Goal: Task Accomplishment & Management: Complete application form

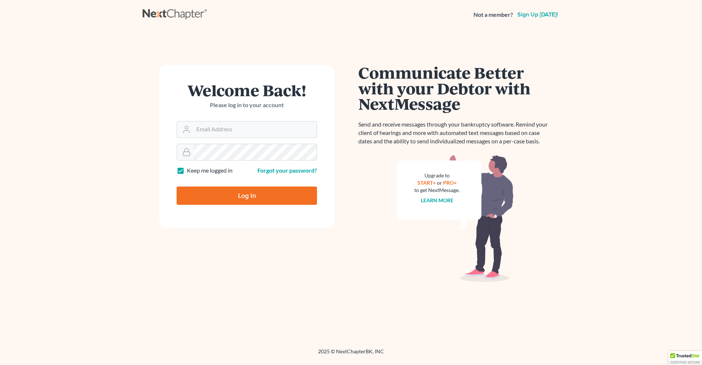
type input "[PERSON_NAME][EMAIL_ADDRESS][DOMAIN_NAME]"
click at [277, 196] on input "Log In" at bounding box center [247, 195] width 140 height 18
type input "Thinking..."
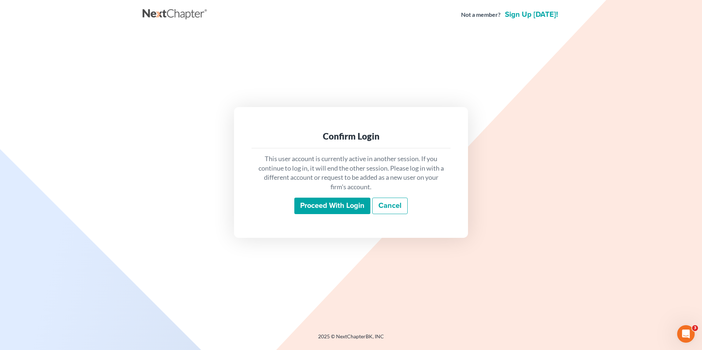
drag, startPoint x: 309, startPoint y: 207, endPoint x: 158, endPoint y: 205, distance: 151.3
click at [309, 207] on input "Proceed with login" at bounding box center [332, 206] width 76 height 17
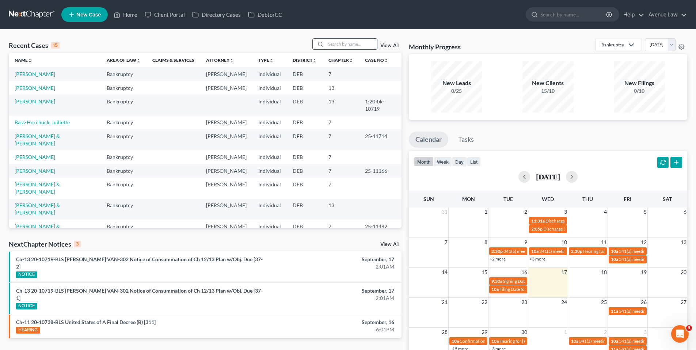
click at [337, 40] on input "search" at bounding box center [351, 44] width 51 height 11
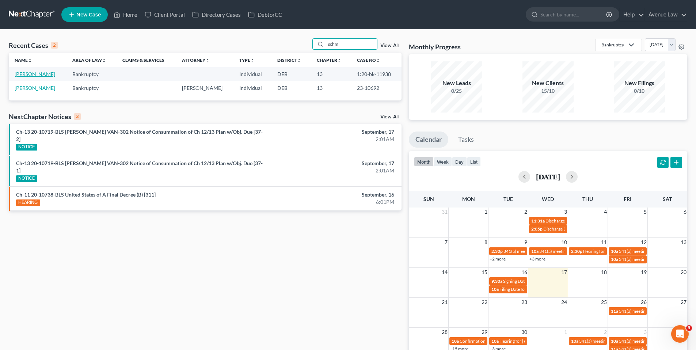
type input "schm"
click at [34, 74] on link "[PERSON_NAME]" at bounding box center [35, 74] width 41 height 6
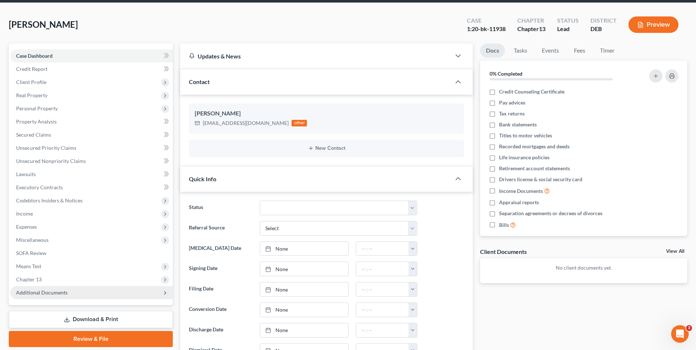
scroll to position [110, 0]
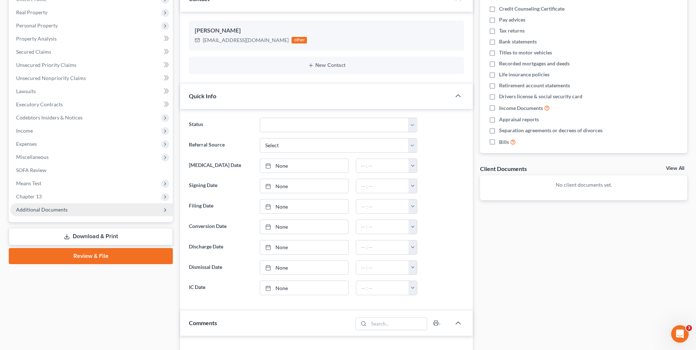
click at [33, 207] on span "Additional Documents" at bounding box center [42, 209] width 52 height 6
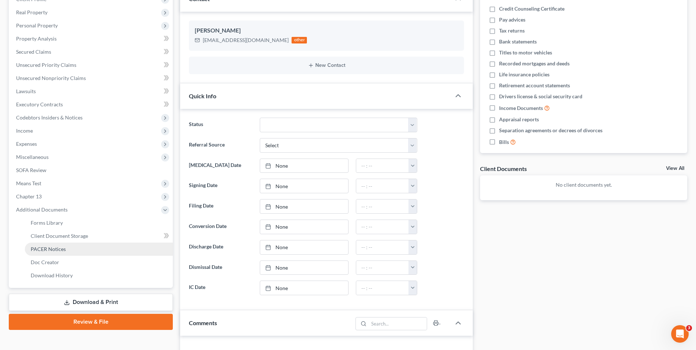
click at [45, 248] on span "PACER Notices" at bounding box center [48, 249] width 35 height 6
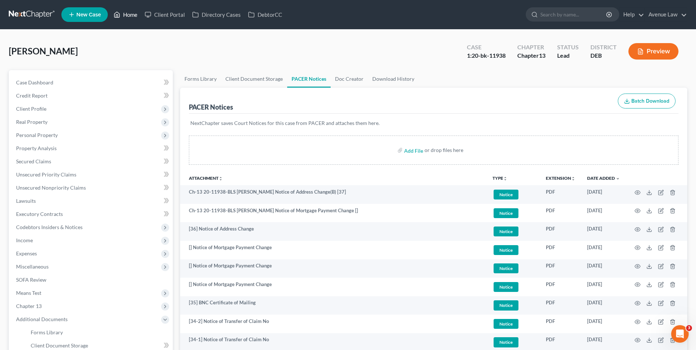
click at [133, 13] on link "Home" at bounding box center [125, 14] width 31 height 13
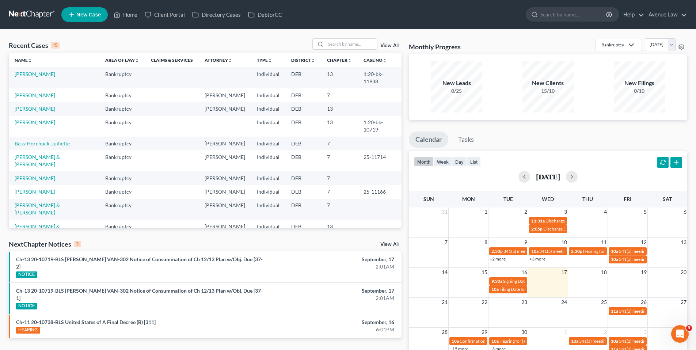
click at [391, 242] on link "View All" at bounding box center [389, 244] width 18 height 5
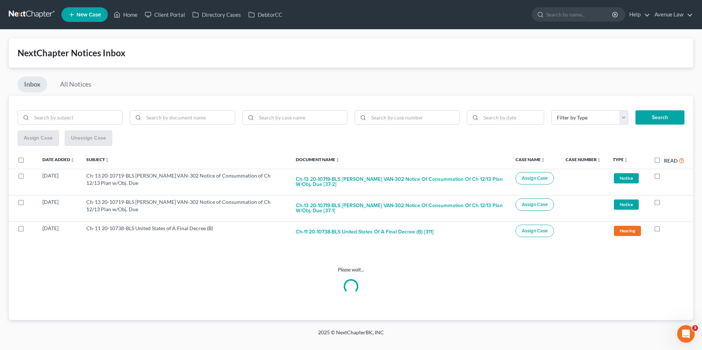
click at [664, 160] on label "Read" at bounding box center [674, 160] width 20 height 8
click at [667, 160] on input "Read" at bounding box center [669, 158] width 5 height 5
checkbox input "true"
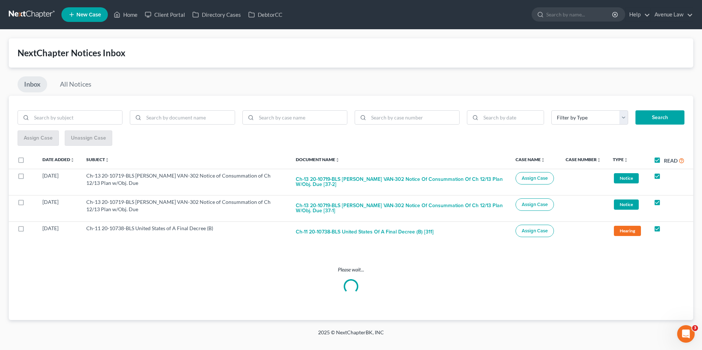
checkbox input "true"
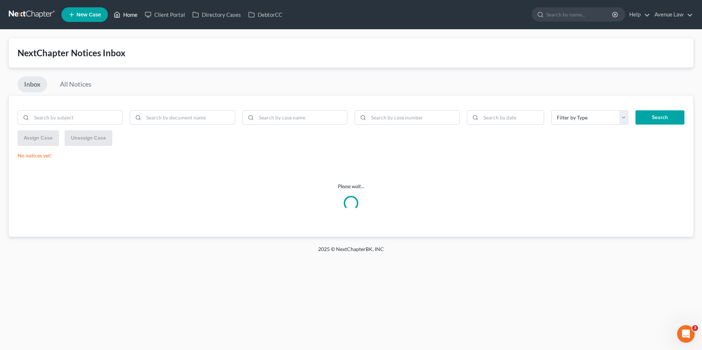
click at [133, 14] on link "Home" at bounding box center [125, 14] width 31 height 13
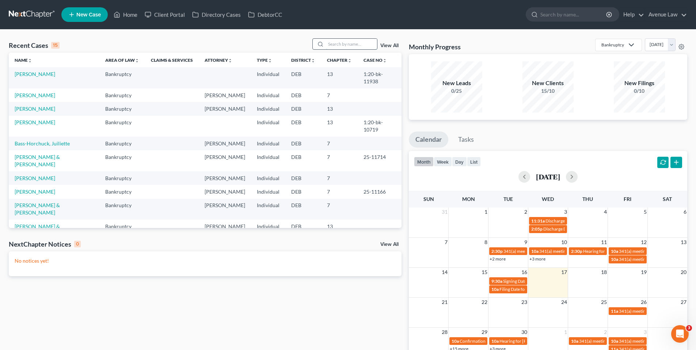
click at [343, 42] on input "search" at bounding box center [351, 44] width 51 height 11
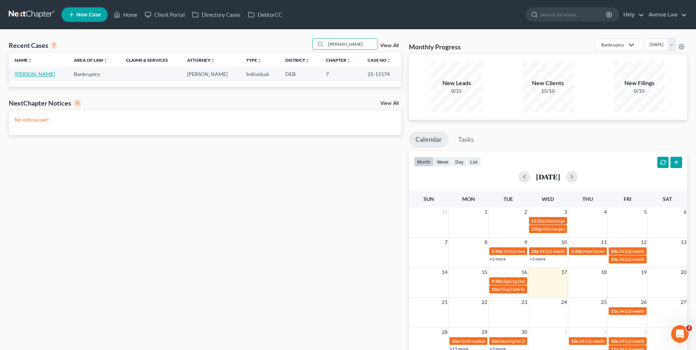
type input "[PERSON_NAME]"
click at [32, 73] on link "[PERSON_NAME]" at bounding box center [35, 74] width 41 height 6
select select "0"
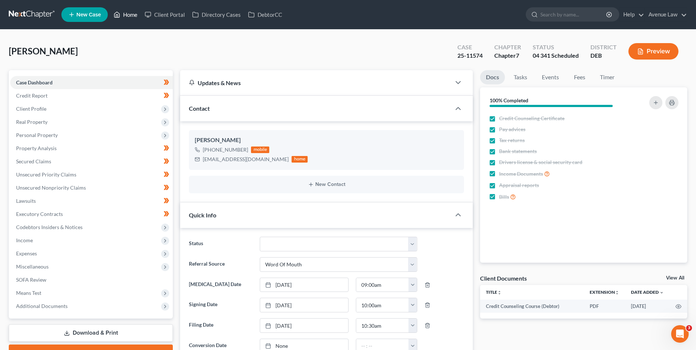
drag, startPoint x: 125, startPoint y: 18, endPoint x: 108, endPoint y: 17, distance: 16.5
click at [125, 18] on link "Home" at bounding box center [125, 14] width 31 height 13
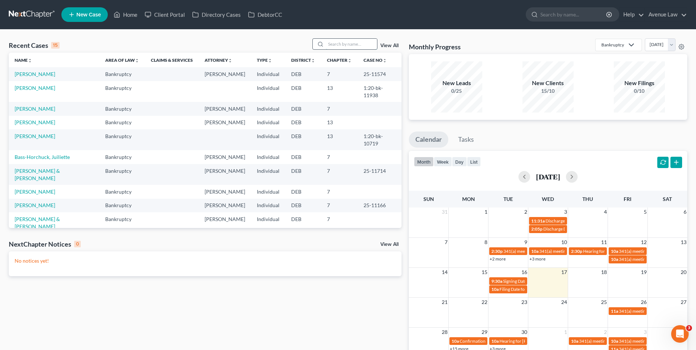
click at [340, 45] on input "search" at bounding box center [351, 44] width 51 height 11
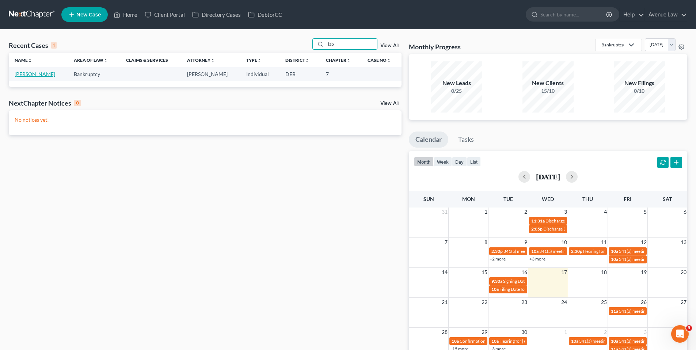
type input "lab"
drag, startPoint x: 25, startPoint y: 72, endPoint x: 18, endPoint y: 73, distance: 6.6
click at [24, 72] on link "[PERSON_NAME]" at bounding box center [35, 74] width 41 height 6
select select "0"
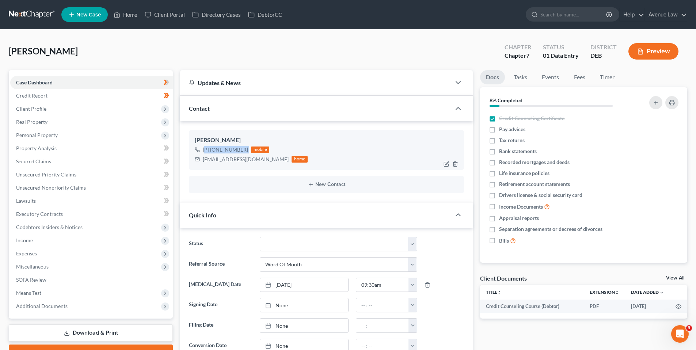
drag, startPoint x: 246, startPoint y: 148, endPoint x: 206, endPoint y: 151, distance: 39.6
click at [206, 151] on div "[PHONE_NUMBER] mobile" at bounding box center [251, 150] width 113 height 10
copy div "[PHONE_NUMBER]"
click at [39, 106] on span "Client Profile" at bounding box center [31, 109] width 30 height 6
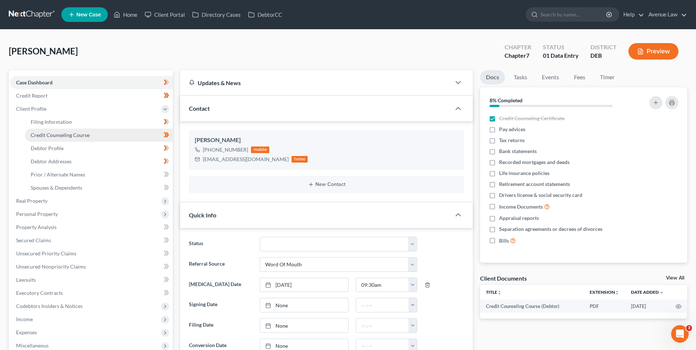
click at [43, 133] on span "Credit Counseling Course" at bounding box center [60, 135] width 59 height 6
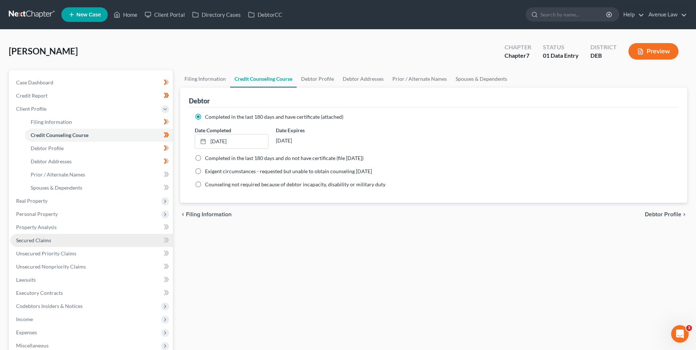
click at [36, 238] on span "Secured Claims" at bounding box center [33, 240] width 35 height 6
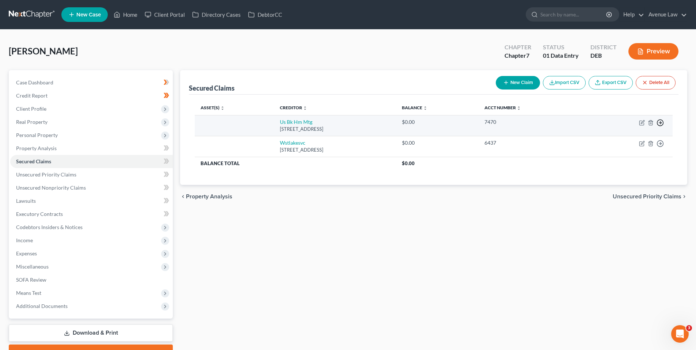
click at [661, 121] on icon "button" at bounding box center [660, 122] width 7 height 7
click at [621, 139] on link "Move to F" at bounding box center [626, 140] width 61 height 12
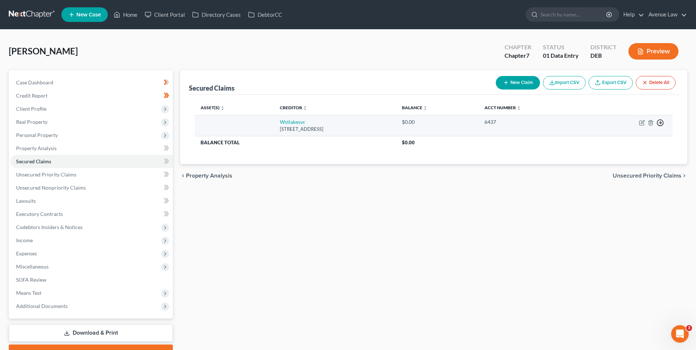
click at [660, 123] on line "button" at bounding box center [660, 123] width 3 height 0
click at [622, 139] on link "Move to F" at bounding box center [626, 140] width 61 height 12
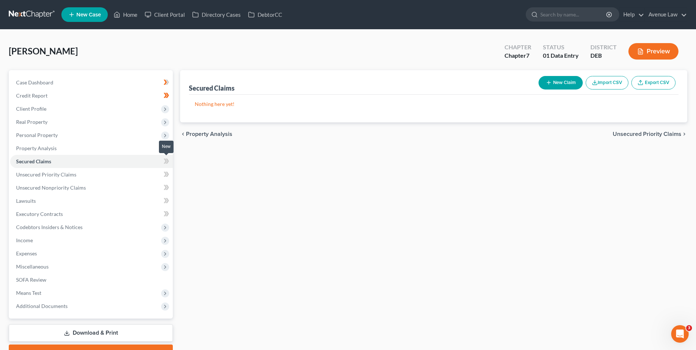
click at [162, 161] on span at bounding box center [166, 162] width 13 height 11
click at [44, 172] on span "Unsecured Priority Claims" at bounding box center [46, 174] width 60 height 6
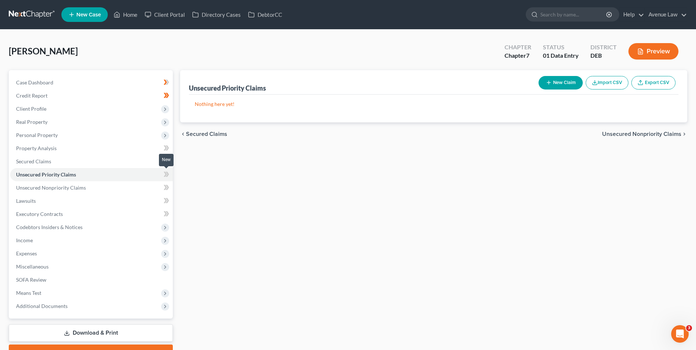
click at [168, 174] on icon at bounding box center [167, 174] width 3 height 5
drag, startPoint x: 77, startPoint y: 187, endPoint x: 84, endPoint y: 185, distance: 7.2
click at [78, 187] on span "Unsecured Nonpriority Claims" at bounding box center [51, 188] width 70 height 6
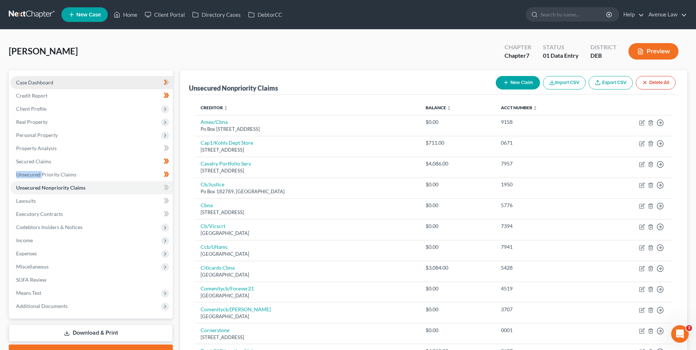
click at [31, 81] on span "Case Dashboard" at bounding box center [34, 82] width 37 height 6
select select "0"
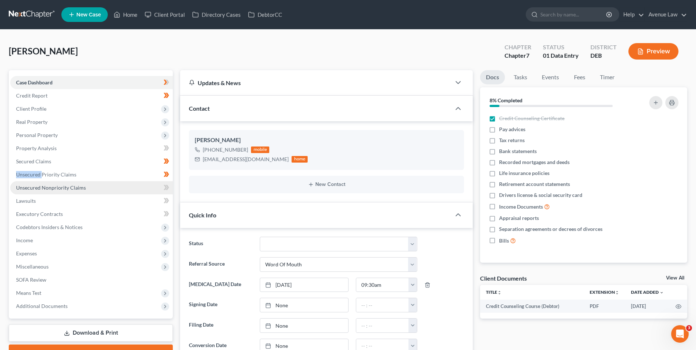
click at [51, 187] on span "Unsecured Nonpriority Claims" at bounding box center [51, 188] width 70 height 6
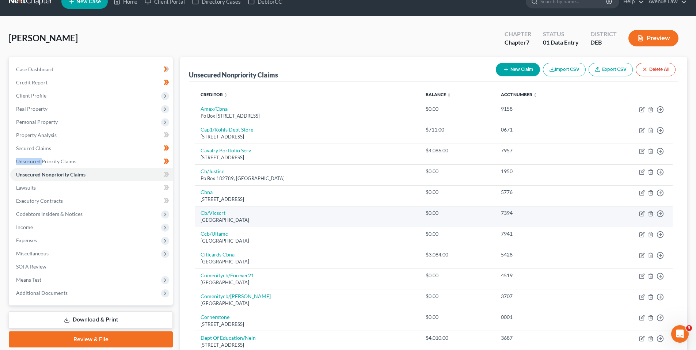
scroll to position [37, 0]
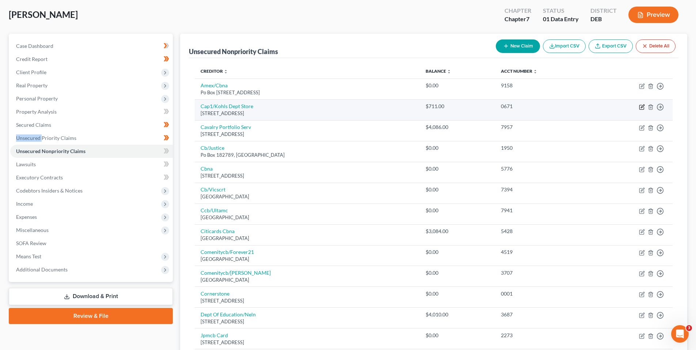
click at [642, 106] on icon "button" at bounding box center [642, 106] width 3 height 3
select select "52"
select select "2"
select select "0"
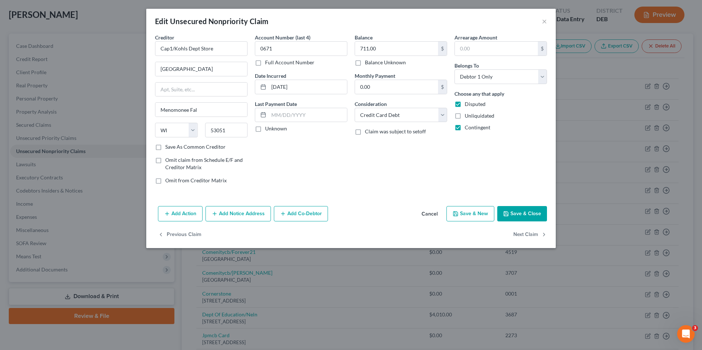
click at [265, 128] on label "Unknown" at bounding box center [276, 128] width 22 height 7
click at [268, 128] on input "Unknown" at bounding box center [270, 127] width 5 height 5
checkbox input "true"
click at [525, 210] on button "Save & Close" at bounding box center [522, 213] width 50 height 15
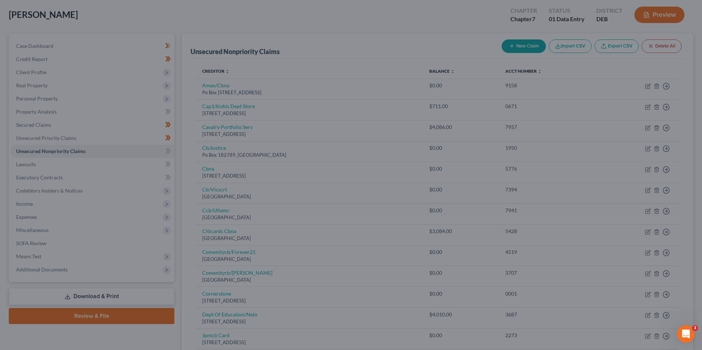
type input "0"
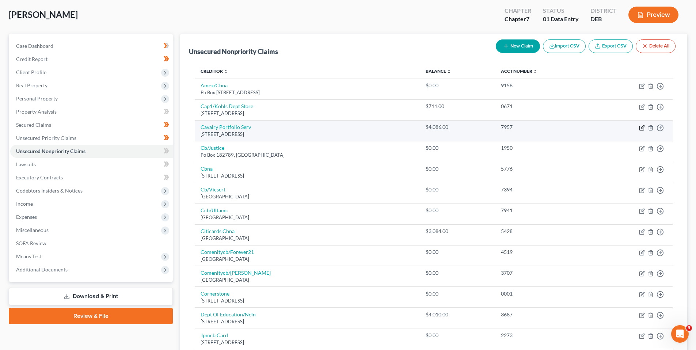
click at [641, 128] on icon "button" at bounding box center [642, 128] width 6 height 6
select select "3"
select select "1"
select select "0"
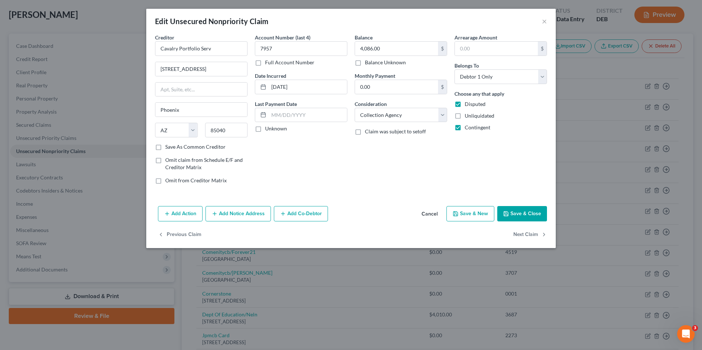
click at [265, 129] on label "Unknown" at bounding box center [276, 128] width 22 height 7
click at [268, 129] on input "Unknown" at bounding box center [270, 127] width 5 height 5
checkbox input "true"
click at [530, 209] on button "Save & Close" at bounding box center [522, 213] width 50 height 15
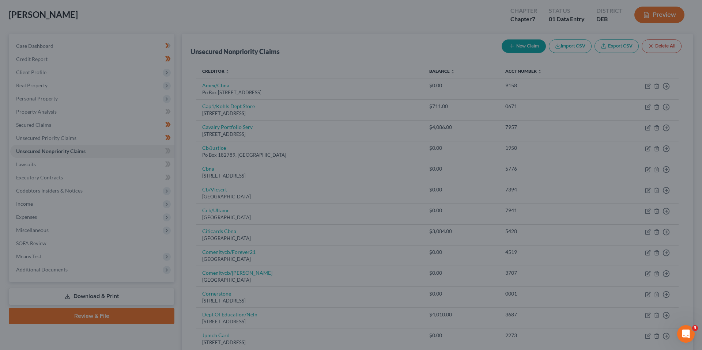
type input "0"
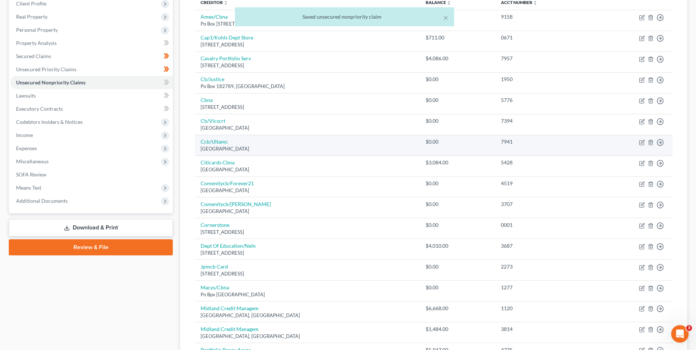
scroll to position [110, 0]
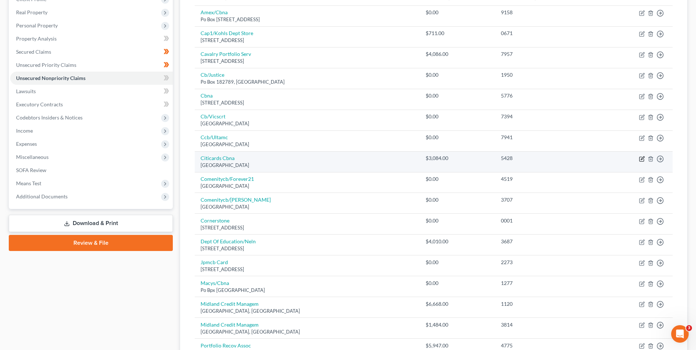
click at [641, 156] on icon "button" at bounding box center [642, 159] width 6 height 6
select select "43"
select select "2"
select select "0"
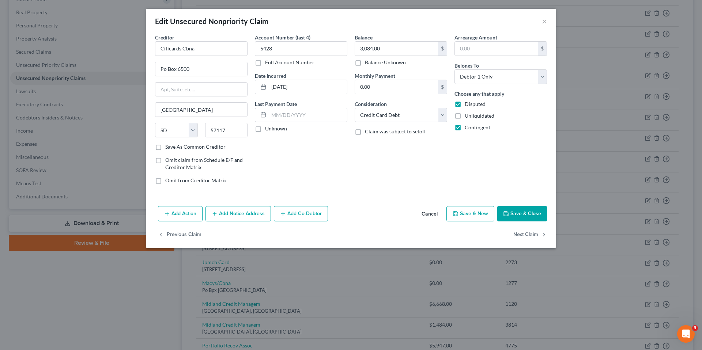
click at [265, 130] on label "Unknown" at bounding box center [276, 128] width 22 height 7
click at [268, 130] on input "Unknown" at bounding box center [270, 127] width 5 height 5
checkbox input "true"
click at [529, 209] on button "Save & Close" at bounding box center [522, 213] width 50 height 15
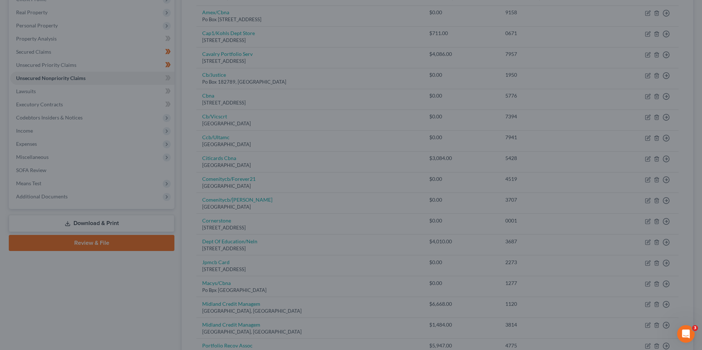
type input "0"
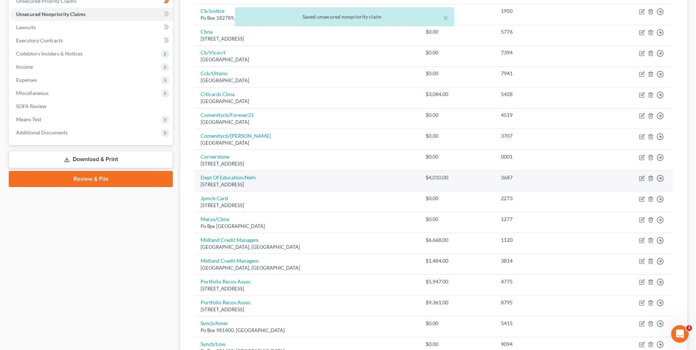
scroll to position [183, 0]
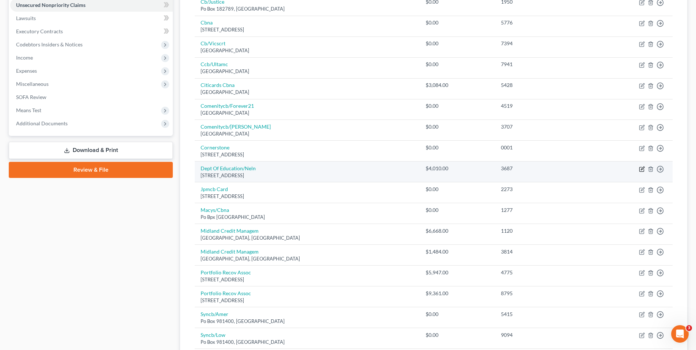
click at [640, 167] on icon "button" at bounding box center [642, 169] width 6 height 6
select select "30"
select select "17"
select select "0"
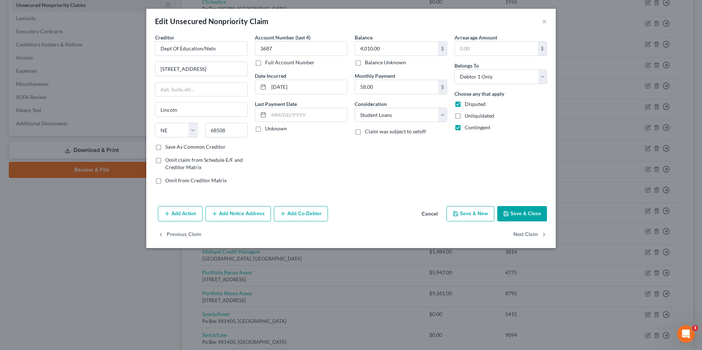
click at [265, 129] on label "Unknown" at bounding box center [276, 128] width 22 height 7
click at [268, 129] on input "Unknown" at bounding box center [270, 127] width 5 height 5
checkbox input "true"
click at [507, 212] on icon "button" at bounding box center [506, 214] width 6 height 6
type input "0"
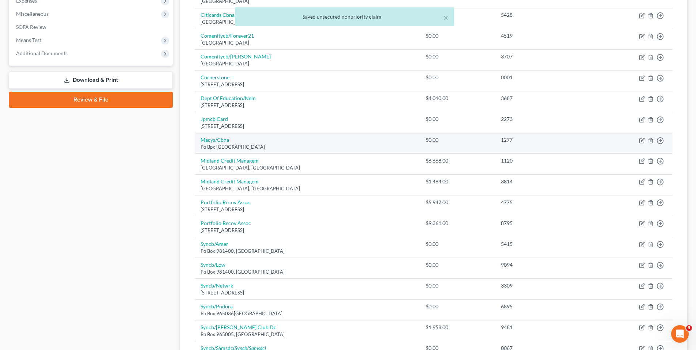
scroll to position [256, 0]
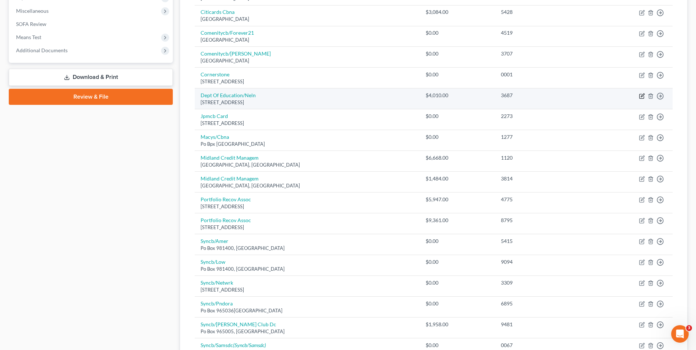
click at [641, 95] on icon "button" at bounding box center [642, 96] width 6 height 6
select select "30"
select select "17"
select select "0"
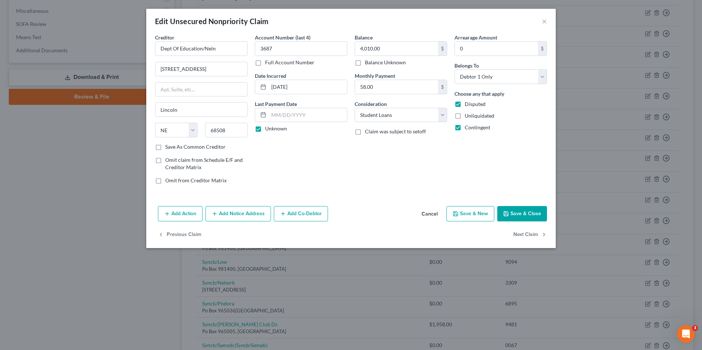
click at [523, 212] on button "Save & Close" at bounding box center [522, 213] width 50 height 15
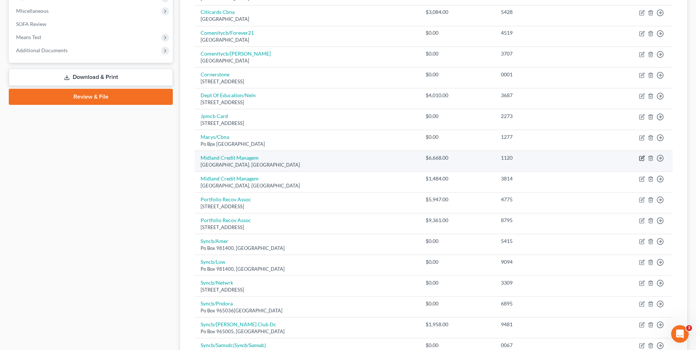
click at [641, 157] on icon "button" at bounding box center [642, 158] width 6 height 6
select select "4"
select select "0"
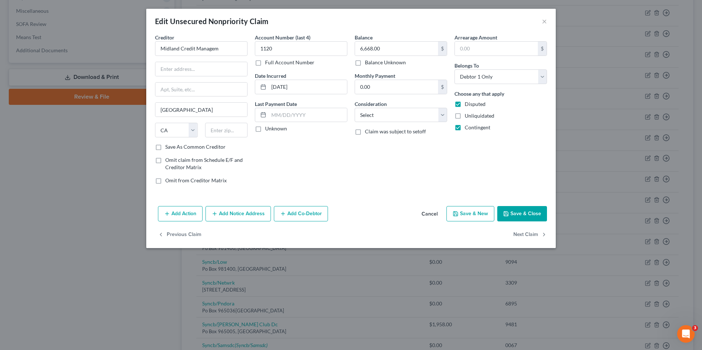
click at [265, 128] on label "Unknown" at bounding box center [276, 128] width 22 height 7
click at [268, 128] on input "Unknown" at bounding box center [270, 127] width 5 height 5
checkbox input "true"
click at [441, 114] on select "Select Cable / Satellite Services Collection Agency Credit Card Debt Debt Couns…" at bounding box center [400, 115] width 92 height 15
select select "1"
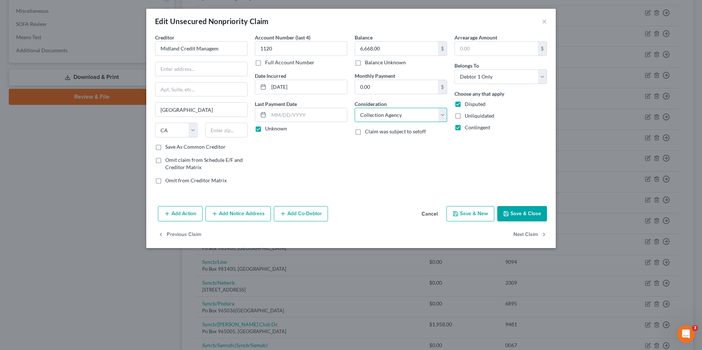
click at [354, 108] on select "Select Cable / Satellite Services Collection Agency Credit Card Debt Debt Couns…" at bounding box center [400, 115] width 92 height 15
click at [517, 213] on button "Save & Close" at bounding box center [522, 213] width 50 height 15
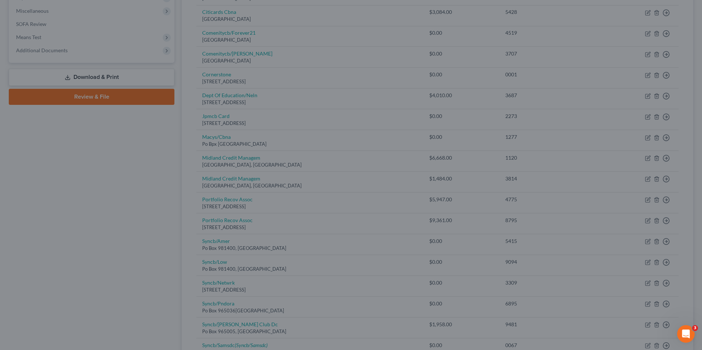
type input "0"
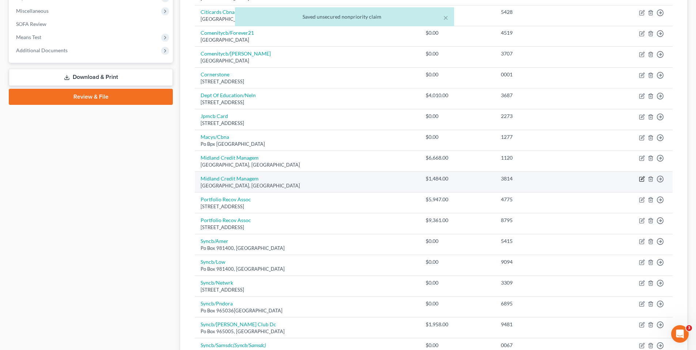
click at [643, 179] on icon "button" at bounding box center [642, 178] width 3 height 3
select select "4"
select select "0"
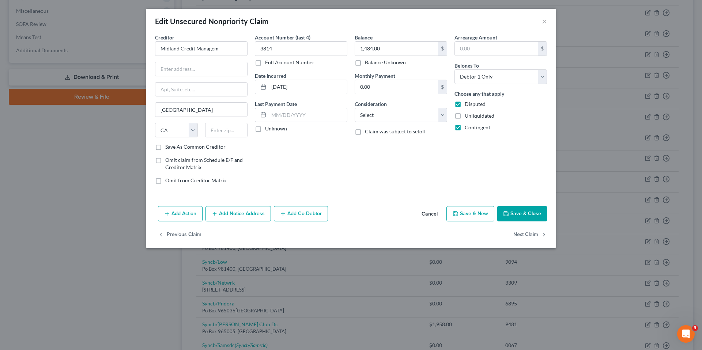
click at [265, 130] on label "Unknown" at bounding box center [276, 128] width 22 height 7
click at [268, 130] on input "Unknown" at bounding box center [270, 127] width 5 height 5
checkbox input "true"
click at [444, 114] on select "Select Cable / Satellite Services Collection Agency Credit Card Debt Debt Couns…" at bounding box center [400, 115] width 92 height 15
select select "1"
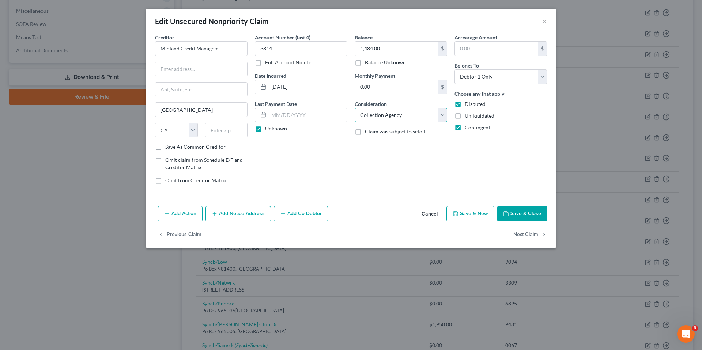
click at [354, 108] on select "Select Cable / Satellite Services Collection Agency Credit Card Debt Debt Couns…" at bounding box center [400, 115] width 92 height 15
click at [529, 213] on button "Save & Close" at bounding box center [522, 213] width 50 height 15
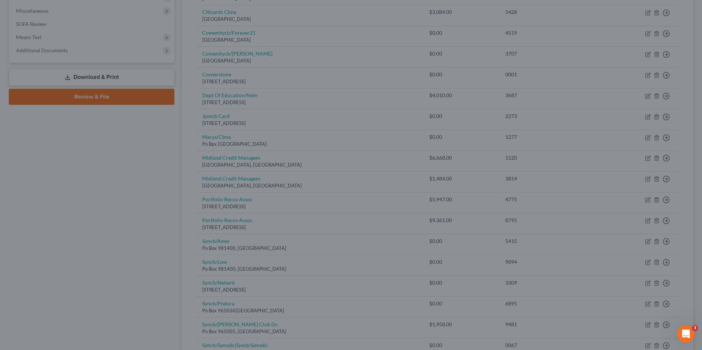
type input "0"
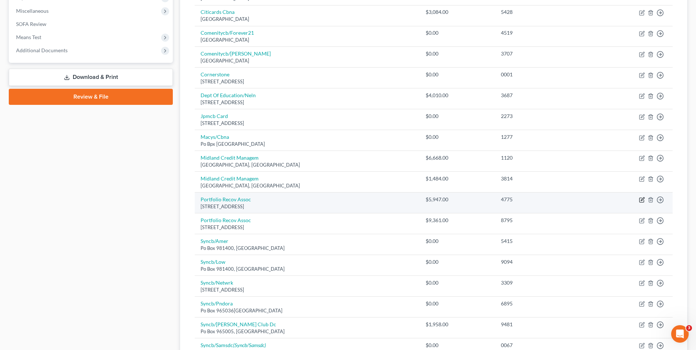
click at [640, 199] on icon "button" at bounding box center [642, 200] width 4 height 4
select select "48"
select select "0"
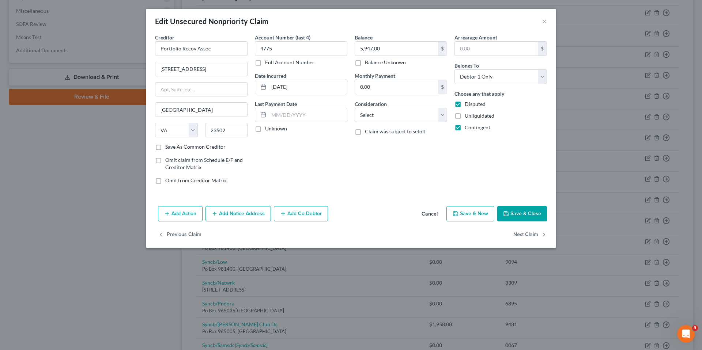
click at [265, 129] on label "Unknown" at bounding box center [276, 128] width 22 height 7
click at [268, 129] on input "Unknown" at bounding box center [270, 127] width 5 height 5
checkbox input "true"
click at [443, 114] on select "Select Cable / Satellite Services Collection Agency Credit Card Debt Debt Couns…" at bounding box center [400, 115] width 92 height 15
select select "1"
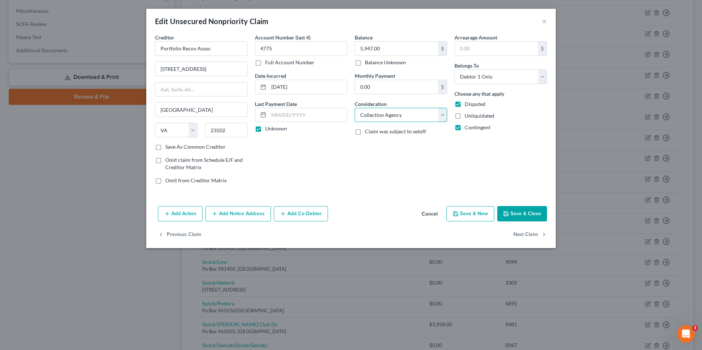
click at [354, 108] on select "Select Cable / Satellite Services Collection Agency Credit Card Debt Debt Couns…" at bounding box center [400, 115] width 92 height 15
click at [513, 209] on button "Save & Close" at bounding box center [522, 213] width 50 height 15
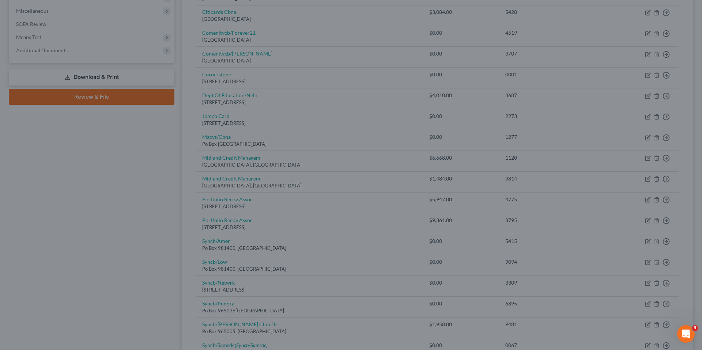
type input "0"
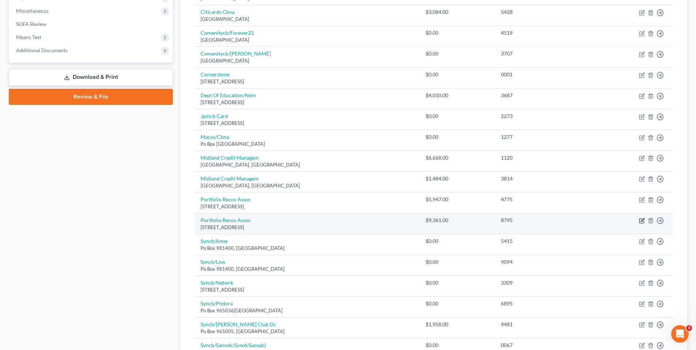
click at [642, 219] on icon "button" at bounding box center [642, 221] width 6 height 6
select select "48"
select select "0"
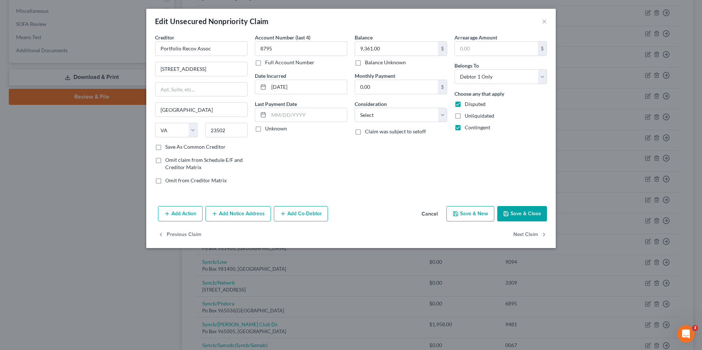
click at [265, 128] on label "Unknown" at bounding box center [276, 128] width 22 height 7
click at [268, 128] on input "Unknown" at bounding box center [270, 127] width 5 height 5
checkbox input "true"
click at [442, 118] on select "Select Cable / Satellite Services Collection Agency Credit Card Debt Debt Couns…" at bounding box center [400, 115] width 92 height 15
select select "1"
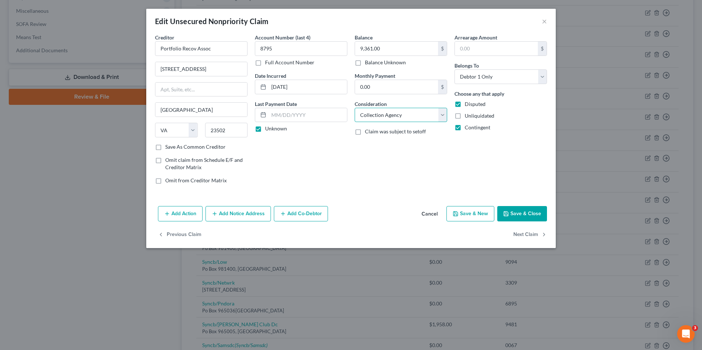
click at [354, 108] on select "Select Cable / Satellite Services Collection Agency Credit Card Debt Debt Couns…" at bounding box center [400, 115] width 92 height 15
click at [528, 212] on button "Save & Close" at bounding box center [522, 213] width 50 height 15
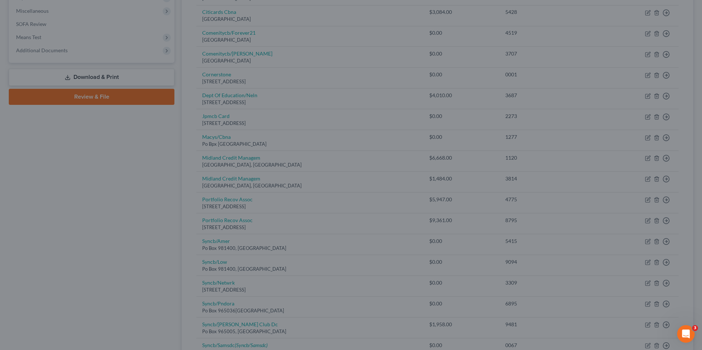
type input "0"
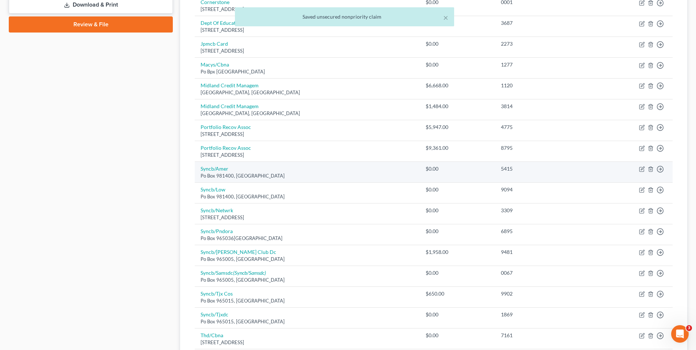
scroll to position [329, 0]
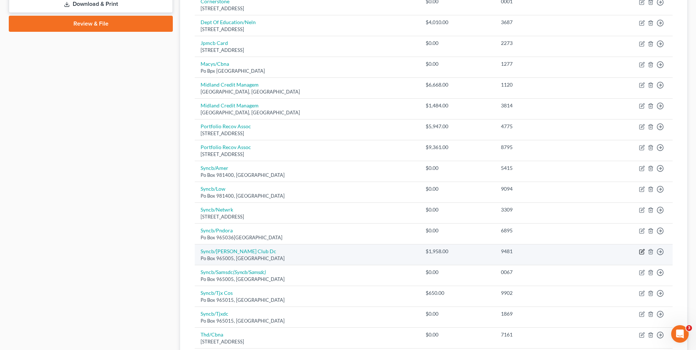
click at [642, 251] on icon "button" at bounding box center [642, 250] width 3 height 3
select select "9"
select select "2"
select select "0"
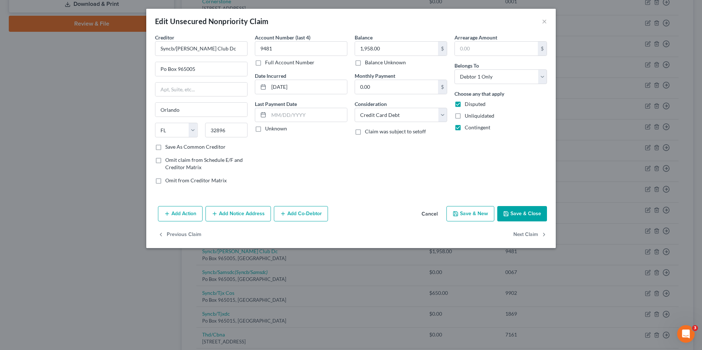
click at [265, 129] on label "Unknown" at bounding box center [276, 128] width 22 height 7
click at [268, 129] on input "Unknown" at bounding box center [270, 127] width 5 height 5
checkbox input "true"
click at [523, 208] on button "Save & Close" at bounding box center [522, 213] width 50 height 15
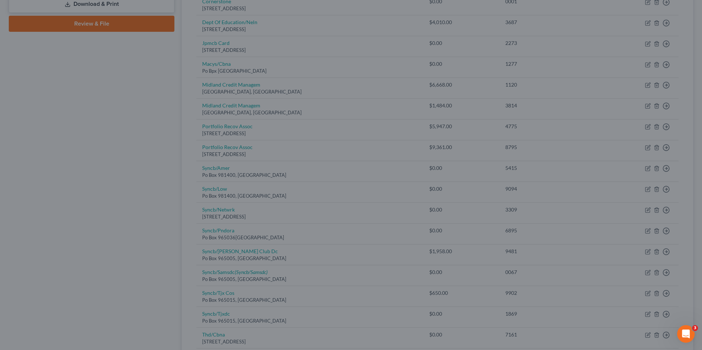
type input "0"
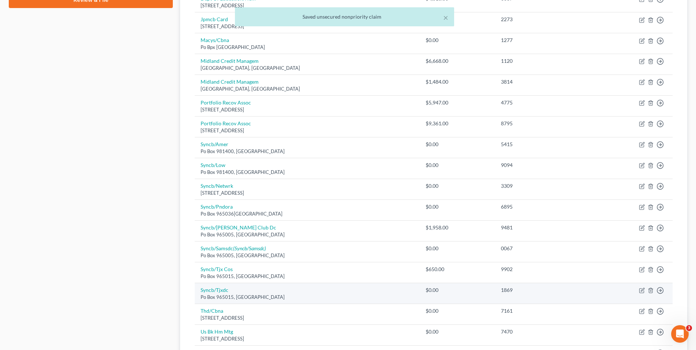
scroll to position [402, 0]
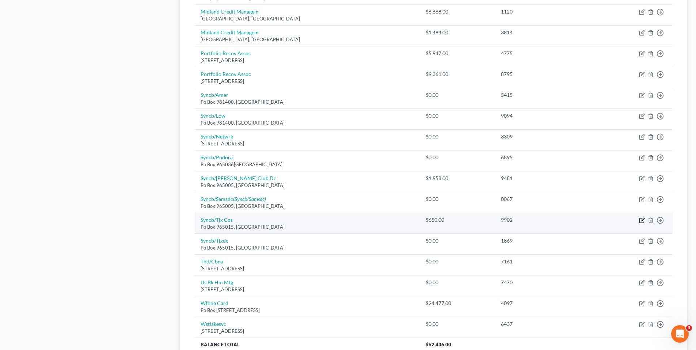
click at [641, 220] on icon "button" at bounding box center [642, 219] width 3 height 3
select select "9"
select select "2"
select select "0"
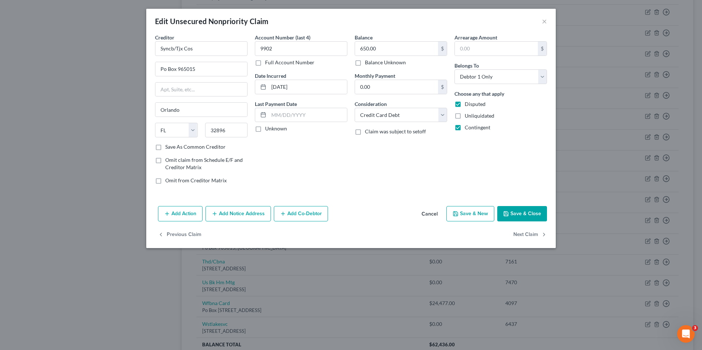
click at [265, 128] on label "Unknown" at bounding box center [276, 128] width 22 height 7
click at [268, 128] on input "Unknown" at bounding box center [270, 127] width 5 height 5
checkbox input "true"
click at [512, 215] on button "Save & Close" at bounding box center [522, 213] width 50 height 15
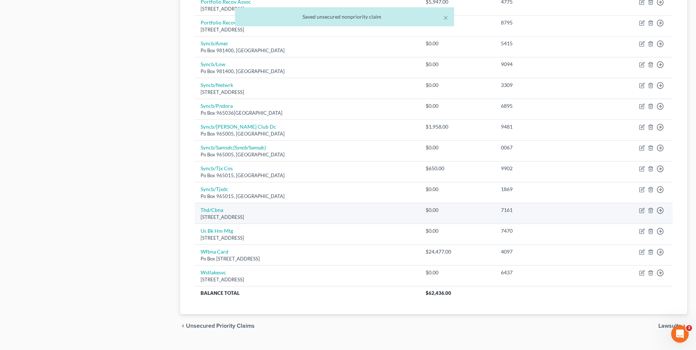
scroll to position [469, 0]
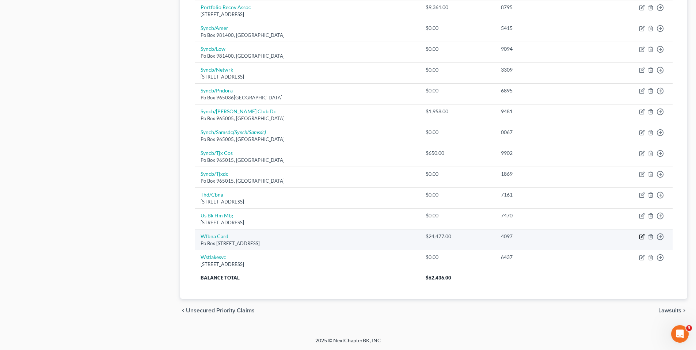
click at [643, 235] on icon "button" at bounding box center [642, 235] width 3 height 3
select select "16"
select select "0"
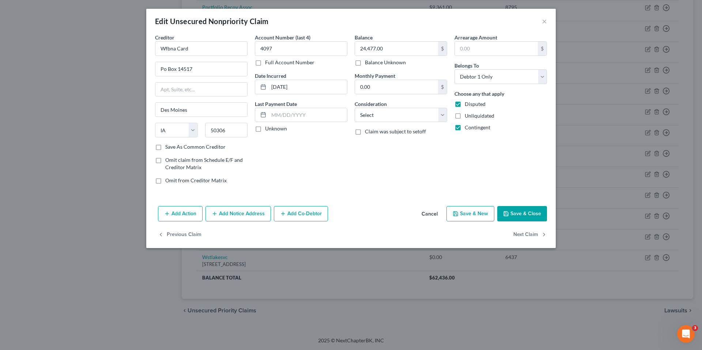
click at [265, 128] on label "Unknown" at bounding box center [276, 128] width 22 height 7
click at [268, 128] on input "Unknown" at bounding box center [270, 127] width 5 height 5
checkbox input "true"
click at [442, 117] on select "Select Cable / Satellite Services Collection Agency Credit Card Debt Debt Couns…" at bounding box center [400, 115] width 92 height 15
select select "2"
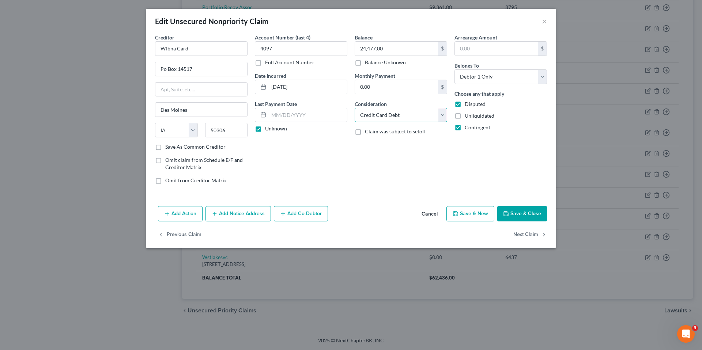
click at [354, 108] on select "Select Cable / Satellite Services Collection Agency Credit Card Debt Debt Couns…" at bounding box center [400, 115] width 92 height 15
click at [518, 212] on button "Save & Close" at bounding box center [522, 213] width 50 height 15
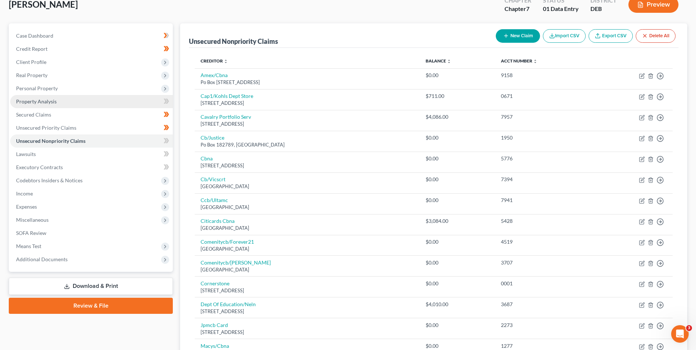
scroll to position [0, 0]
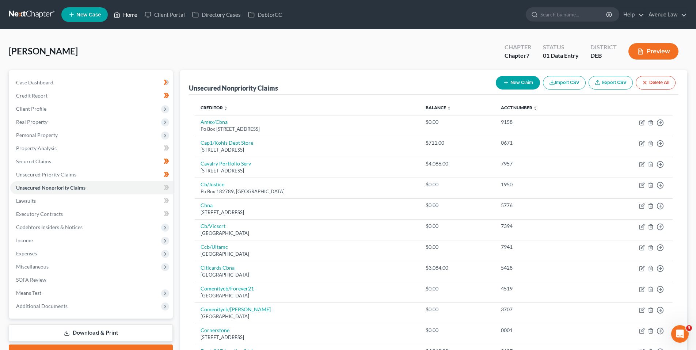
drag, startPoint x: 130, startPoint y: 13, endPoint x: 94, endPoint y: 2, distance: 37.6
click at [130, 13] on link "Home" at bounding box center [125, 14] width 31 height 13
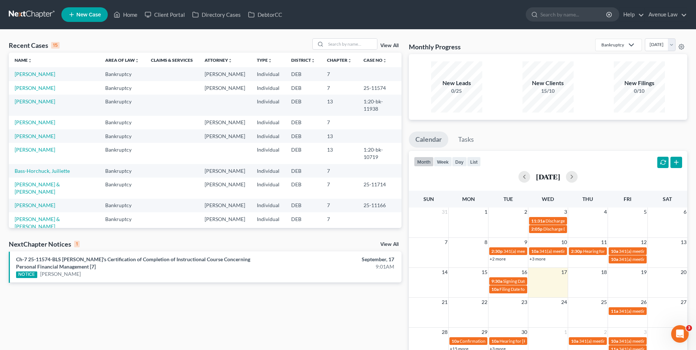
click at [387, 243] on link "View All" at bounding box center [389, 244] width 18 height 5
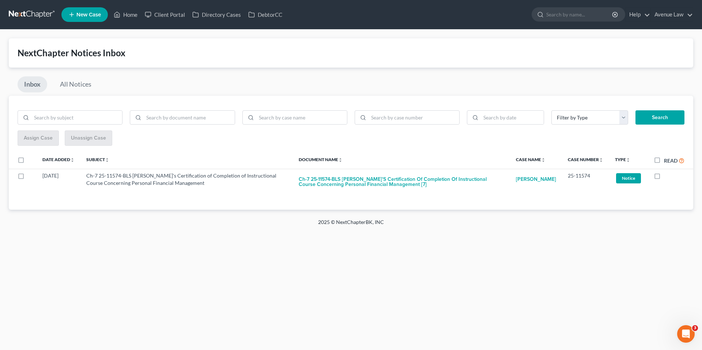
click at [664, 162] on label "Read" at bounding box center [674, 160] width 20 height 8
click at [667, 161] on input "Read" at bounding box center [669, 158] width 5 height 5
checkbox input "true"
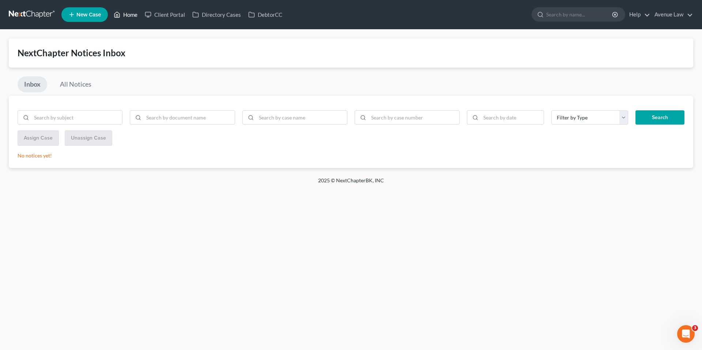
click at [132, 13] on link "Home" at bounding box center [125, 14] width 31 height 13
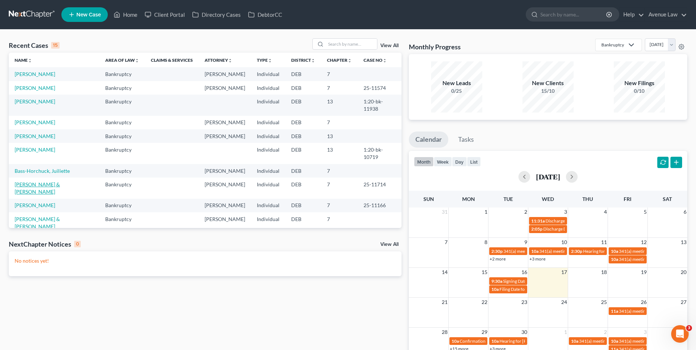
click at [49, 181] on link "[PERSON_NAME] & [PERSON_NAME]" at bounding box center [37, 188] width 45 height 14
select select "0"
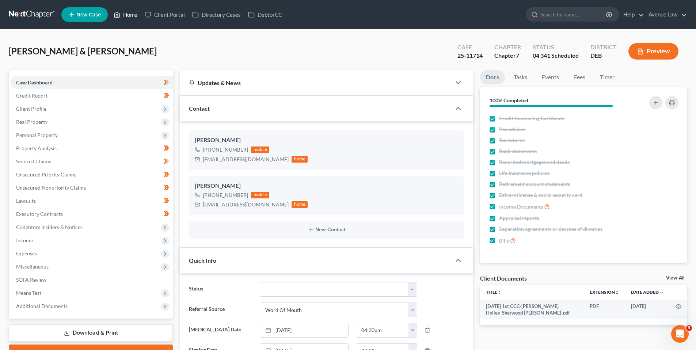
drag, startPoint x: 126, startPoint y: 14, endPoint x: 317, endPoint y: 18, distance: 191.2
click at [126, 14] on link "Home" at bounding box center [125, 14] width 31 height 13
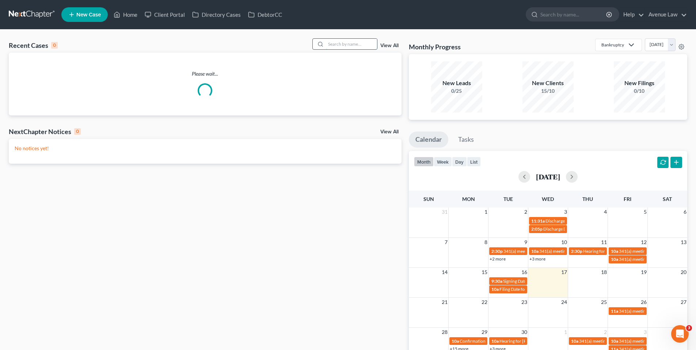
click at [340, 45] on input "search" at bounding box center [351, 44] width 51 height 11
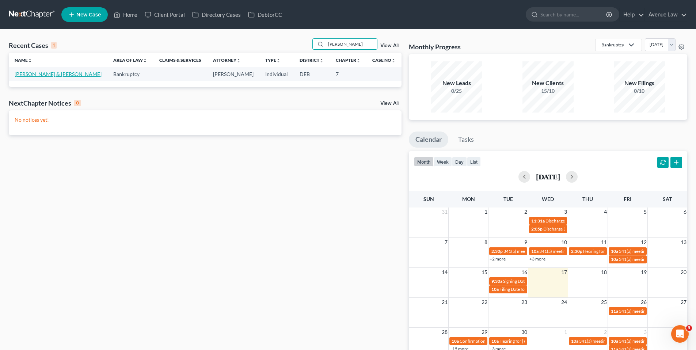
type input "[PERSON_NAME]"
click at [39, 75] on link "[PERSON_NAME] & [PERSON_NAME]" at bounding box center [58, 74] width 87 height 6
select select "0"
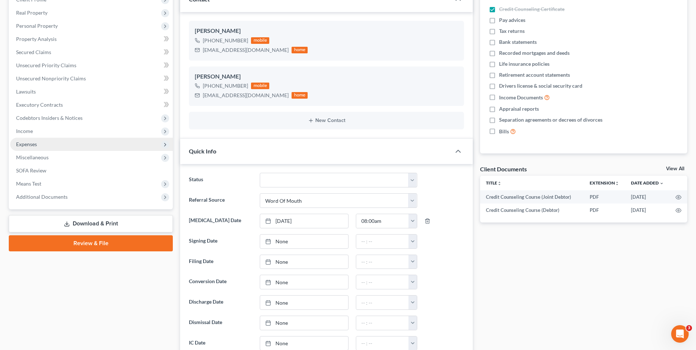
scroll to position [37, 0]
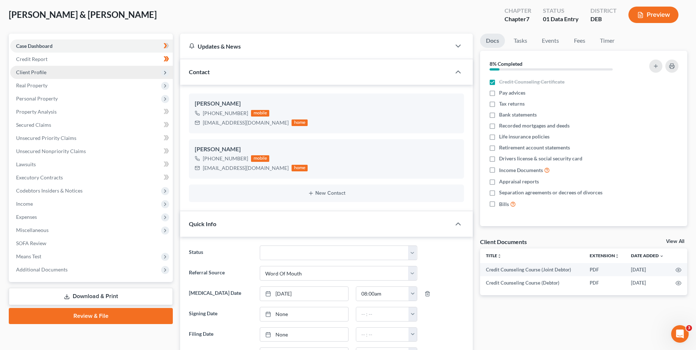
click at [30, 73] on span "Client Profile" at bounding box center [31, 72] width 30 height 6
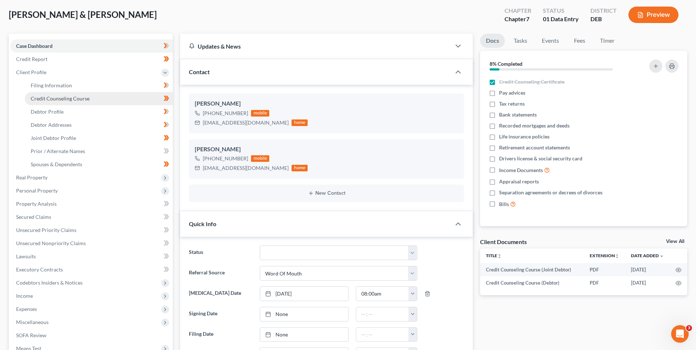
click at [52, 97] on span "Credit Counseling Course" at bounding box center [60, 98] width 59 height 6
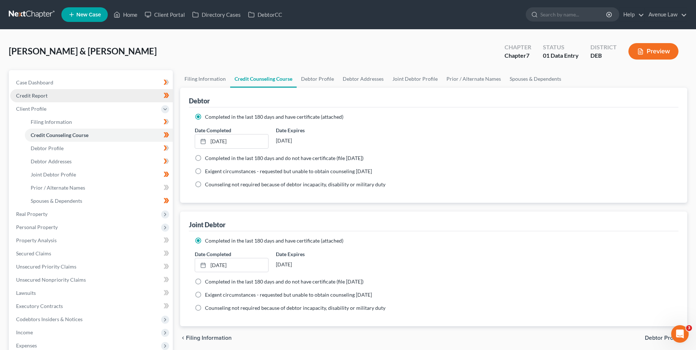
click at [29, 97] on span "Credit Report" at bounding box center [31, 95] width 31 height 6
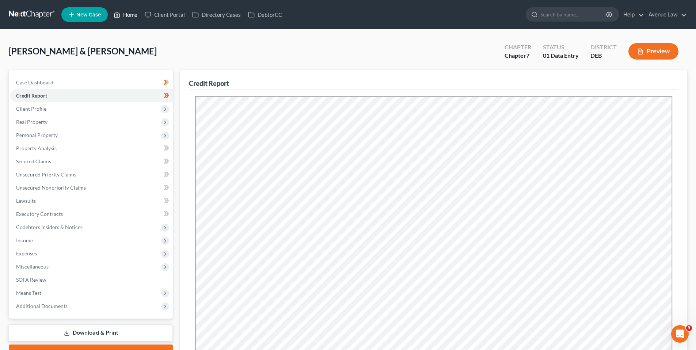
click at [135, 12] on link "Home" at bounding box center [125, 14] width 31 height 13
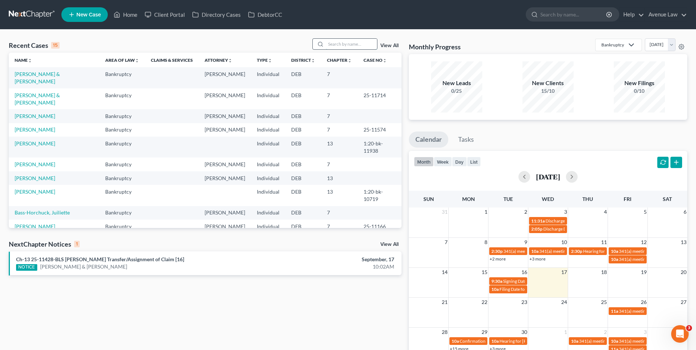
click at [337, 45] on input "search" at bounding box center [351, 44] width 51 height 11
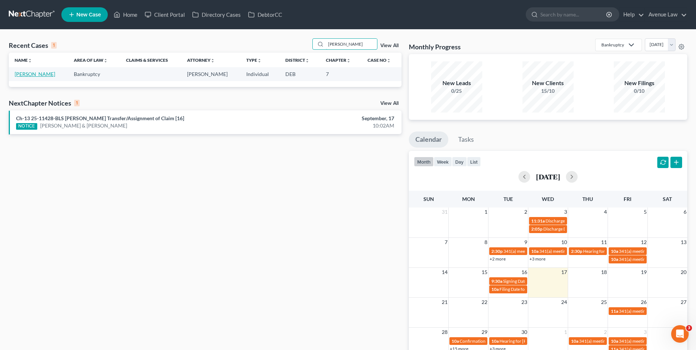
type input "[PERSON_NAME]"
click at [38, 72] on link "[PERSON_NAME]" at bounding box center [35, 74] width 41 height 6
select select "0"
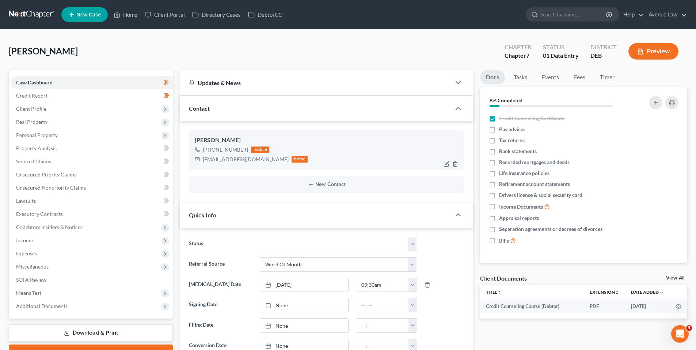
drag, startPoint x: 245, startPoint y: 149, endPoint x: 208, endPoint y: 153, distance: 36.8
click at [208, 153] on div "[PHONE_NUMBER]" at bounding box center [225, 149] width 45 height 7
copy div "[PHONE_NUMBER]"
click at [41, 111] on span "Client Profile" at bounding box center [31, 109] width 30 height 6
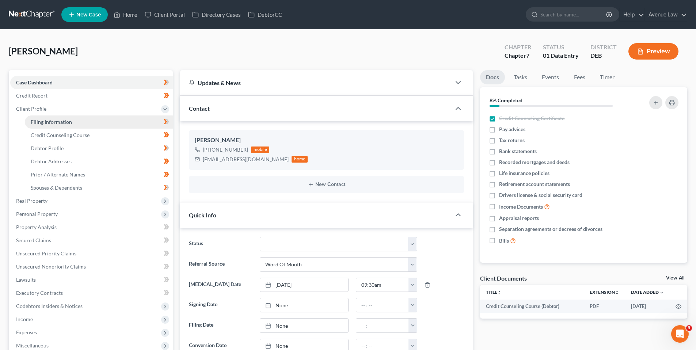
click at [38, 123] on span "Filing Information" at bounding box center [51, 122] width 41 height 6
select select "1"
select select "0"
select select "7"
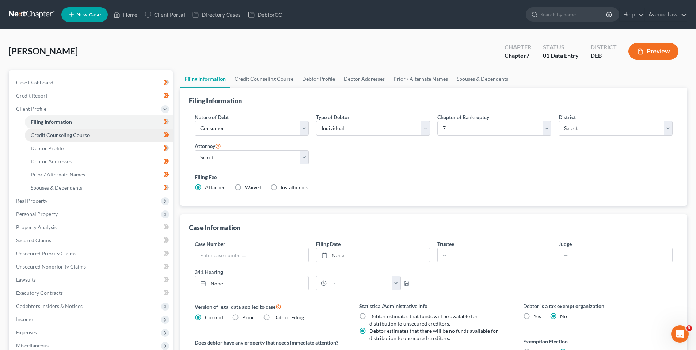
click at [59, 134] on span "Credit Counseling Course" at bounding box center [60, 135] width 59 height 6
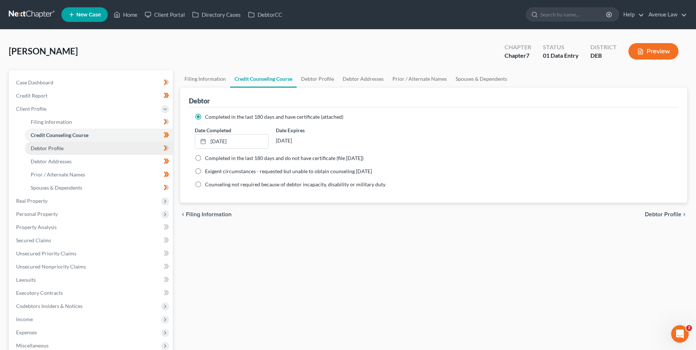
click at [61, 147] on span "Debtor Profile" at bounding box center [47, 148] width 33 height 6
select select "1"
select select "3"
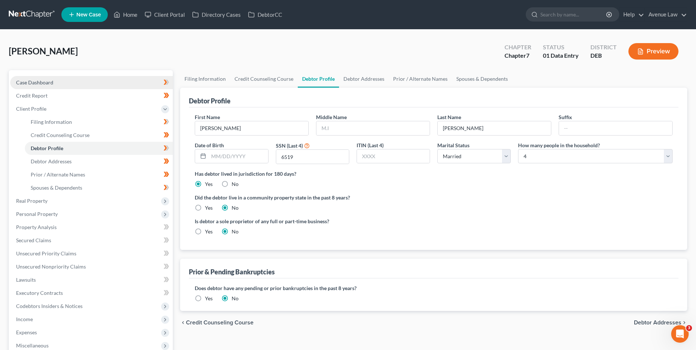
click at [48, 80] on span "Case Dashboard" at bounding box center [34, 82] width 37 height 6
select select "0"
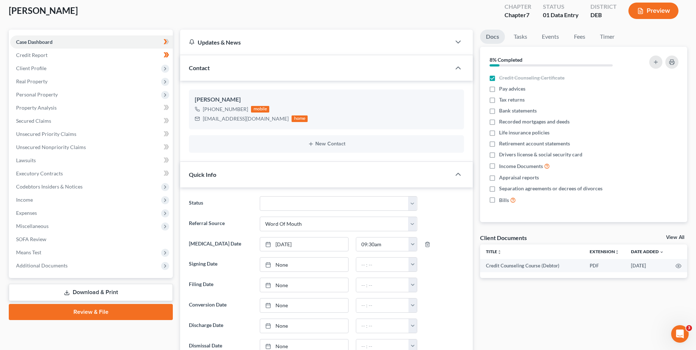
scroll to position [73, 0]
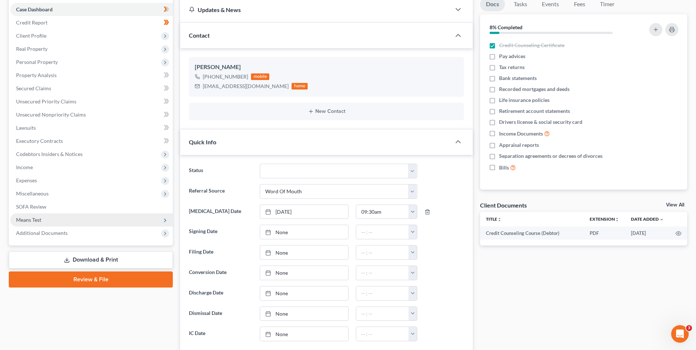
click at [37, 220] on span "Means Test" at bounding box center [28, 220] width 25 height 6
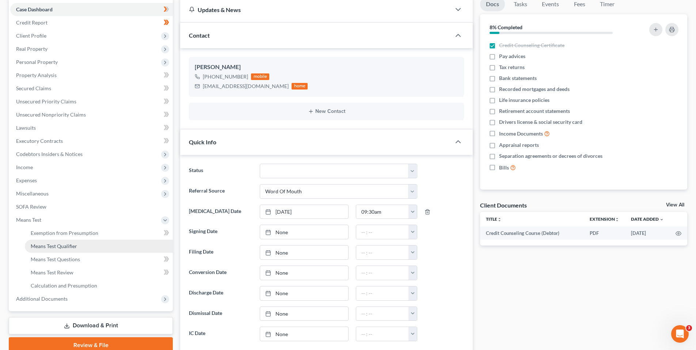
drag, startPoint x: 60, startPoint y: 244, endPoint x: 69, endPoint y: 245, distance: 9.2
click at [60, 244] on span "Means Test Qualifier" at bounding box center [54, 246] width 46 height 6
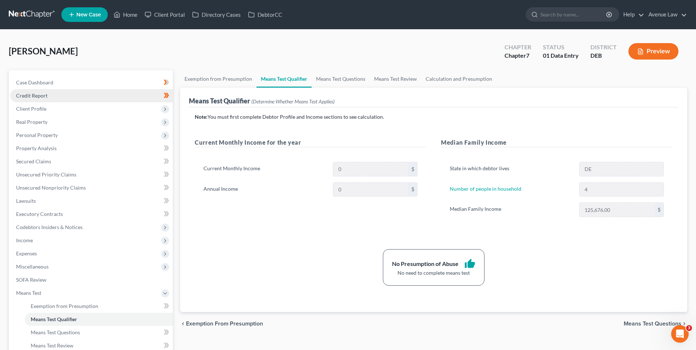
click at [34, 95] on span "Credit Report" at bounding box center [31, 95] width 31 height 6
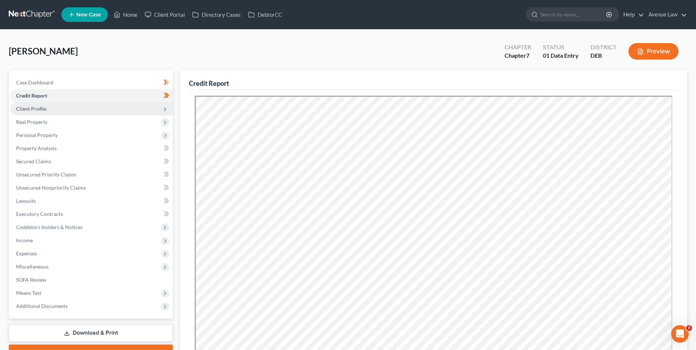
click at [35, 107] on span "Client Profile" at bounding box center [31, 109] width 30 height 6
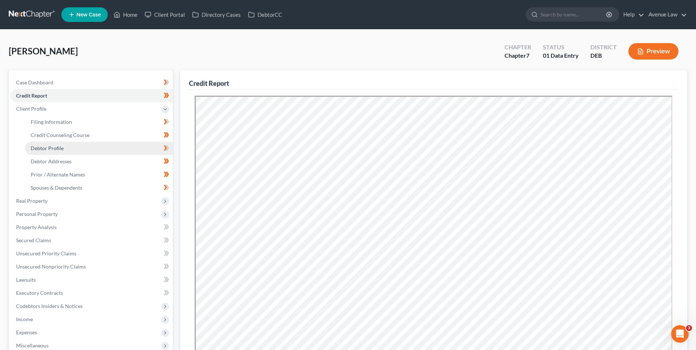
click at [57, 148] on span "Debtor Profile" at bounding box center [47, 148] width 33 height 6
select select "1"
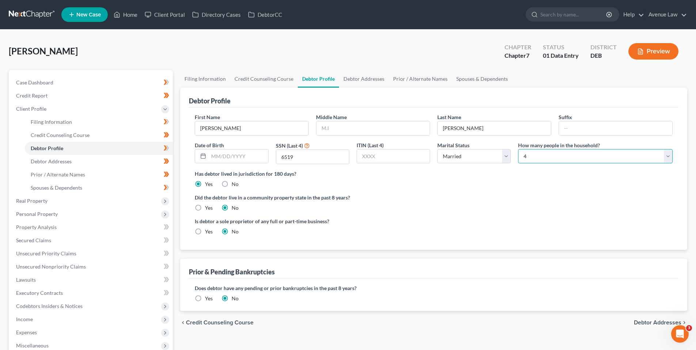
click at [670, 155] on select "Select 1 2 3 4 5 6 7 8 9 10 11 12 13 14 15 16 17 18 19 20" at bounding box center [595, 156] width 155 height 15
select select "2"
click at [518, 149] on select "Select 1 2 3 4 5 6 7 8 9 10 11 12 13 14 15 16 17 18 19 20" at bounding box center [595, 156] width 155 height 15
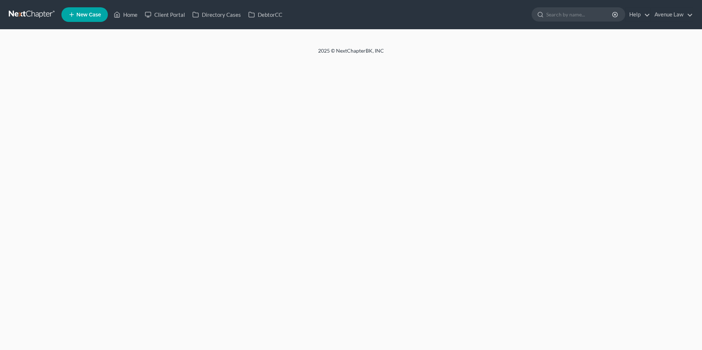
select select "1"
select select "2"
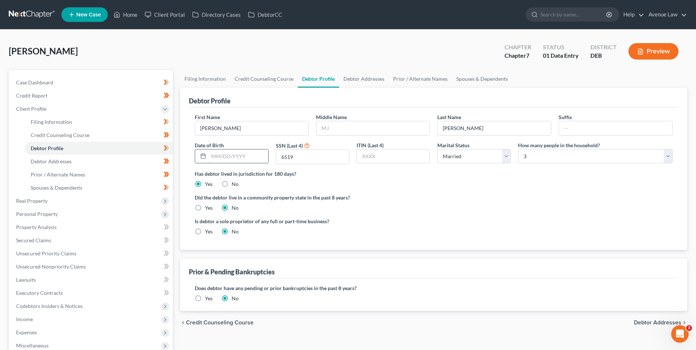
click at [239, 156] on input "text" at bounding box center [238, 156] width 59 height 14
type input "01/19/1983"
click at [213, 56] on div "Greer, Jason Upgraded Chapter Chapter 7 Status 01 Data Entry District DEB Previ…" at bounding box center [348, 54] width 679 height 32
click at [325, 124] on input "text" at bounding box center [372, 128] width 113 height 14
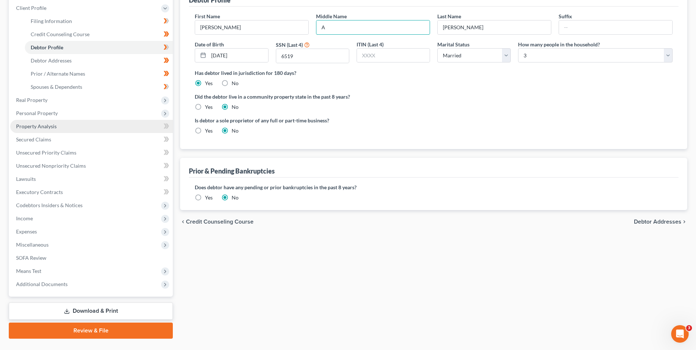
scroll to position [110, 0]
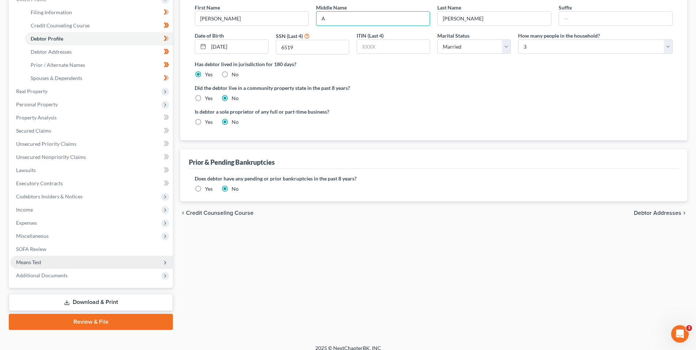
type input "A"
click at [39, 259] on span "Means Test" at bounding box center [28, 262] width 25 height 6
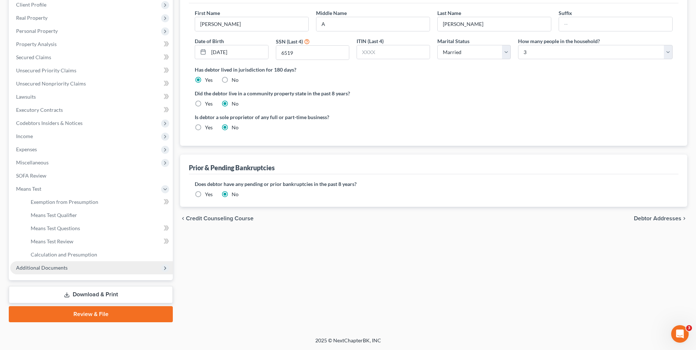
scroll to position [104, 0]
click at [67, 213] on span "Means Test Qualifier" at bounding box center [54, 215] width 46 height 6
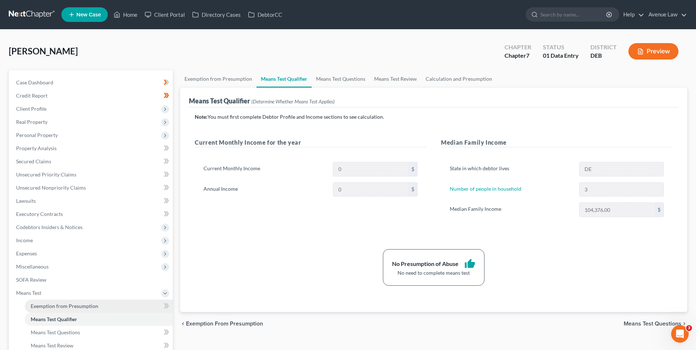
click at [53, 304] on span "Exemption from Presumption" at bounding box center [65, 306] width 68 height 6
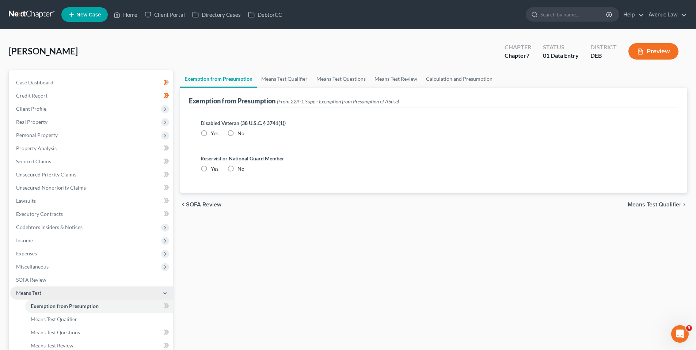
click at [30, 293] on span "Means Test" at bounding box center [28, 293] width 25 height 6
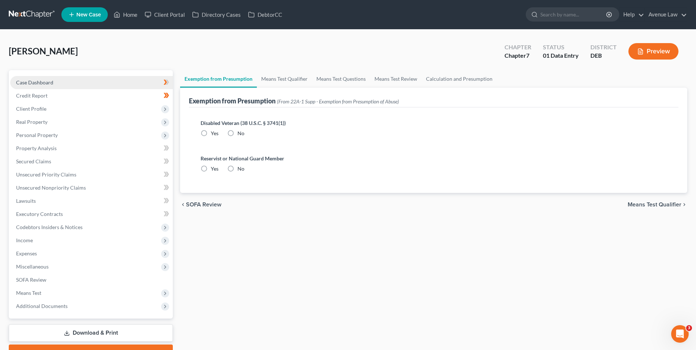
click at [43, 80] on span "Case Dashboard" at bounding box center [34, 82] width 37 height 6
select select "0"
